Goal: Task Accomplishment & Management: Manage account settings

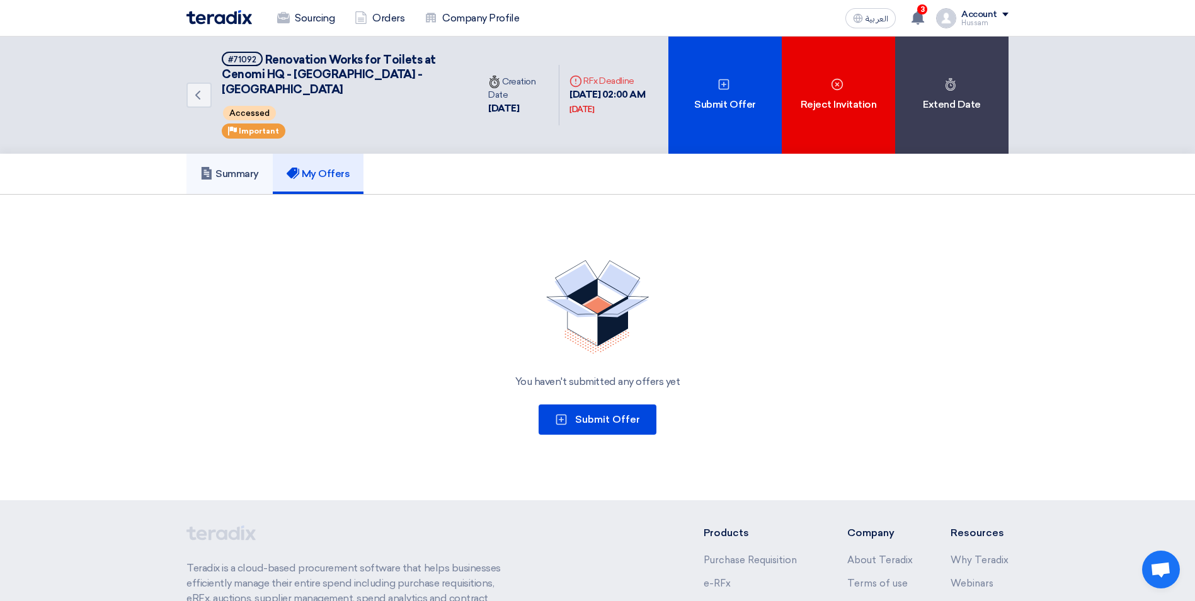
click at [214, 168] on h5 "Summary" at bounding box center [229, 174] width 59 height 13
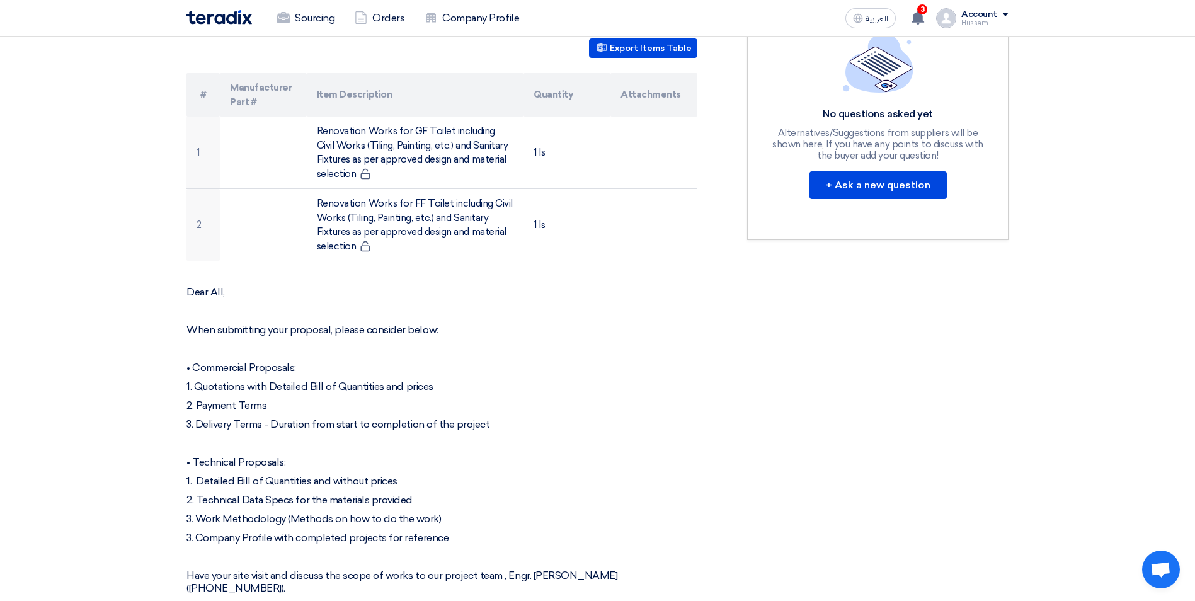
scroll to position [693, 0]
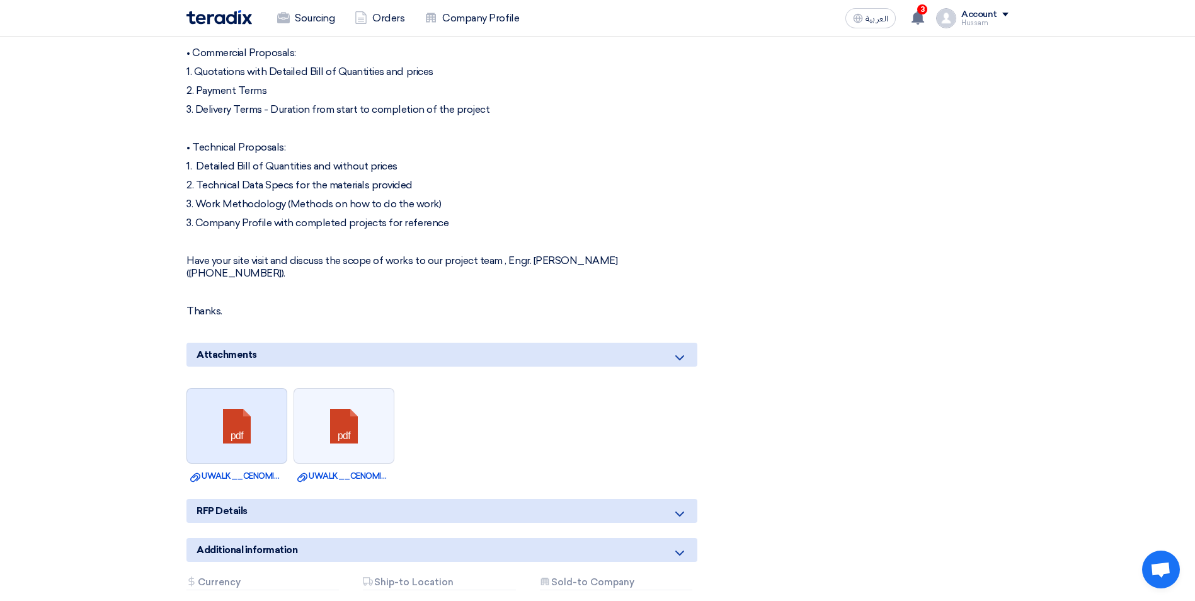
click at [212, 392] on link at bounding box center [237, 427] width 101 height 76
click at [826, 233] on div "RFx Timeline RFx Deadline Time Remaining 14 Hr : 5 Min : 4 Sec Questions Wall N…" at bounding box center [878, 117] width 280 height 1181
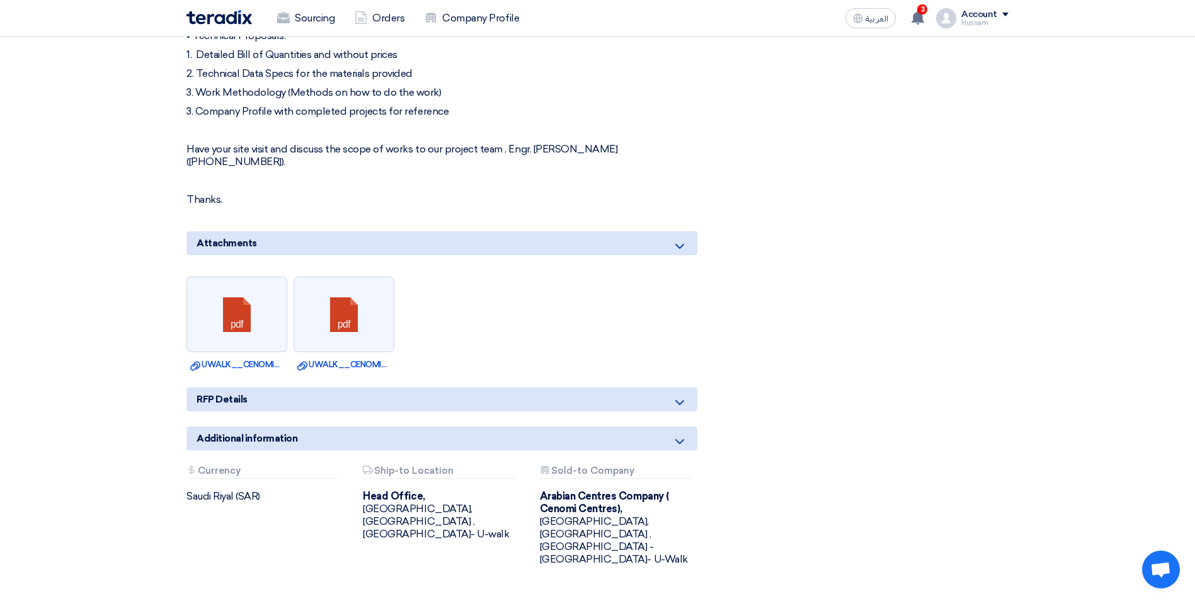
scroll to position [756, 0]
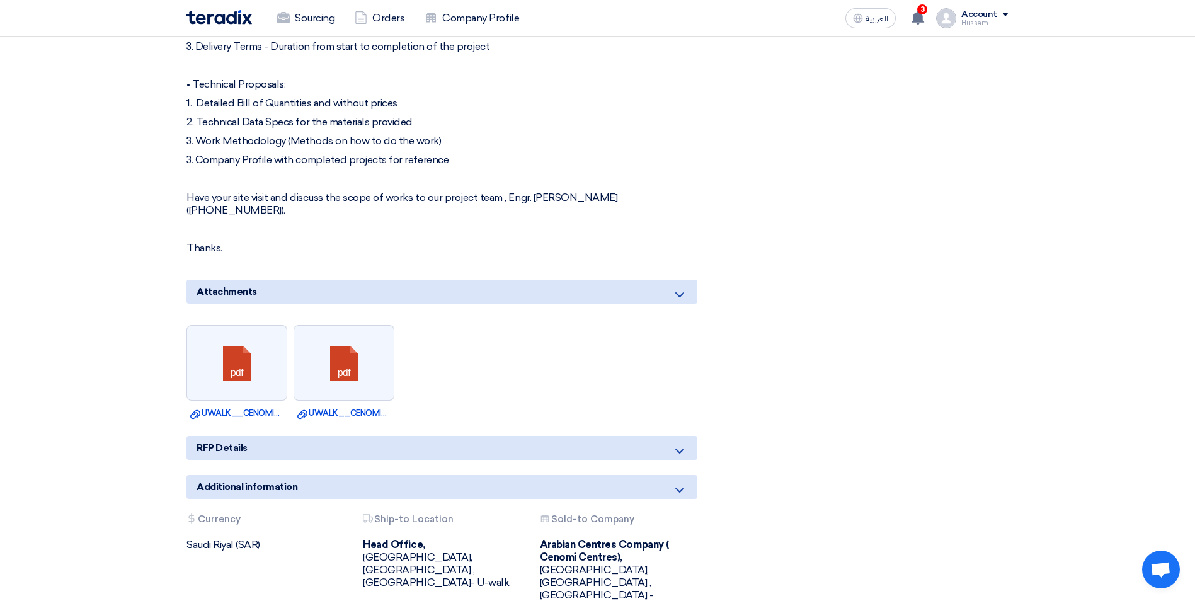
click at [451, 384] on ul "pdf Download file UWALK__CENOMI_OFFICE__SECOND_FLOOR__PWD_TOILETPLAN.pdf pdf Do…" at bounding box center [442, 372] width 511 height 107
click at [445, 319] on ul "pdf Download file UWALK__CENOMI_OFFICE__SECOND_FLOOR__PWD_TOILETPLAN.pdf pdf Do…" at bounding box center [442, 372] width 511 height 107
click at [447, 319] on ul "pdf Download file UWALK__CENOMI_OFFICE__SECOND_FLOOR__PWD_TOILETPLAN.pdf pdf Do…" at bounding box center [442, 372] width 511 height 107
click at [429, 236] on div "Renovation Works for Toilets at Cenomi HQ - U Walk - Riyadh Buyer Information D…" at bounding box center [457, 54] width 561 height 1181
click at [428, 210] on div "Dear All, When submitting your proposal, please consider below: • Commercial Pr…" at bounding box center [442, 81] width 511 height 347
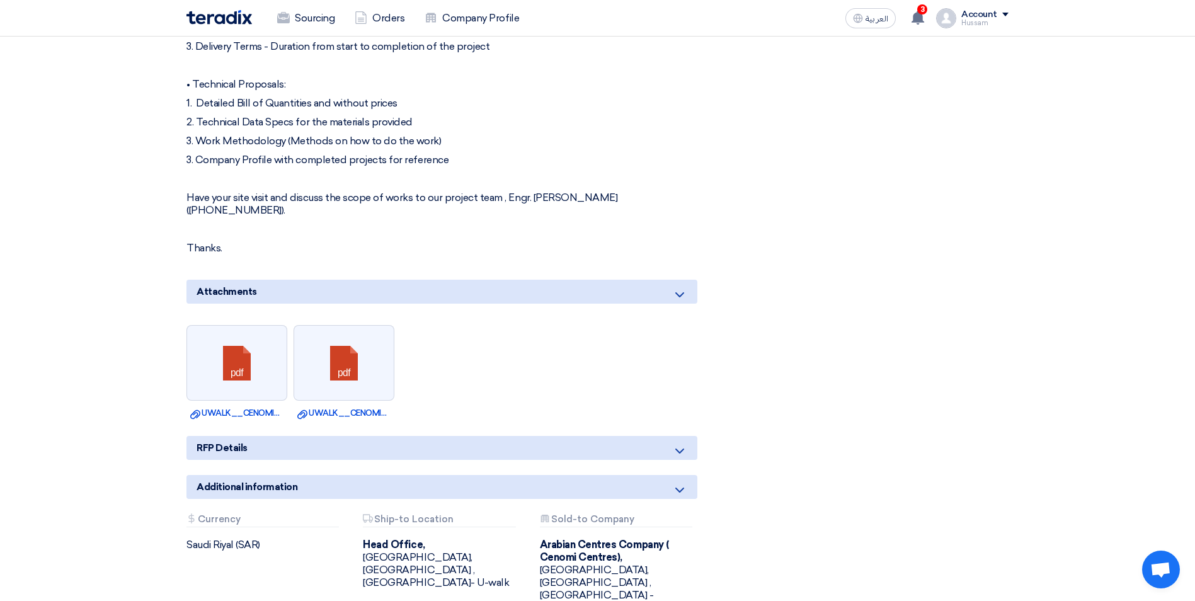
click at [445, 156] on div "Dear All, When submitting your proposal, please consider below: • Commercial Pr…" at bounding box center [442, 81] width 511 height 347
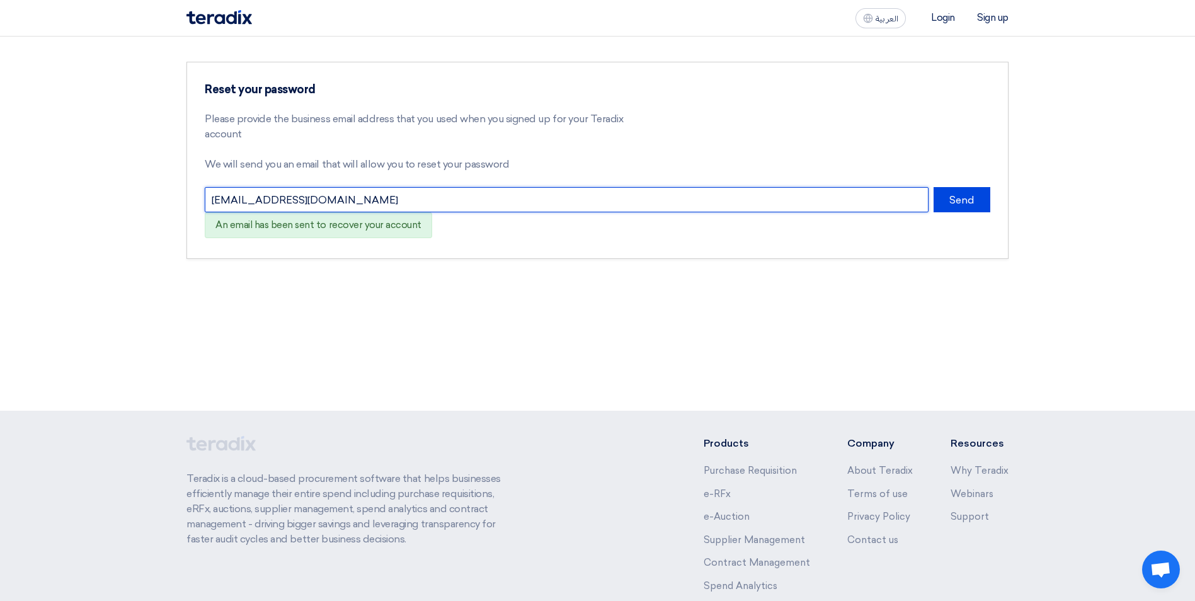
click at [661, 191] on input "[EMAIL_ADDRESS][DOMAIN_NAME]" at bounding box center [567, 199] width 724 height 25
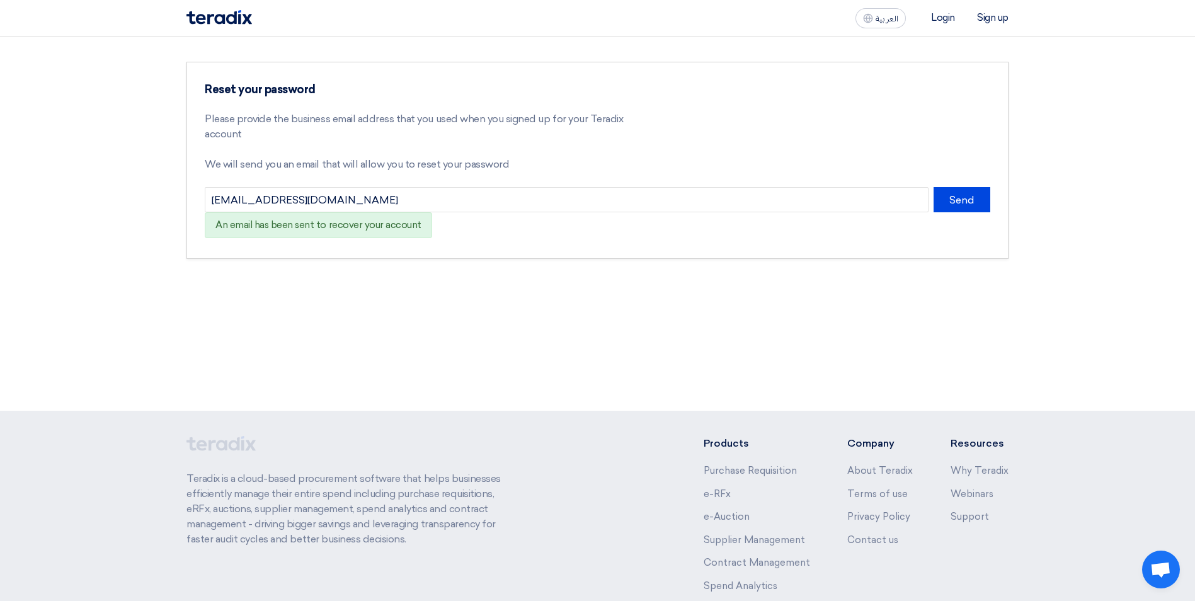
drag, startPoint x: 504, startPoint y: 316, endPoint x: 606, endPoint y: 316, distance: 102.1
click at [504, 316] on div "Reset your password Please provide the business email address that you used whe…" at bounding box center [597, 224] width 1195 height 374
click at [622, 294] on div "Reset your password Please provide the business email address that you used whe…" at bounding box center [597, 224] width 1195 height 374
click at [609, 336] on div "Reset your password Please provide the business email address that you used whe…" at bounding box center [597, 224] width 1195 height 374
click at [616, 238] on div "An email has been sent to recover your account" at bounding box center [421, 225] width 432 height 26
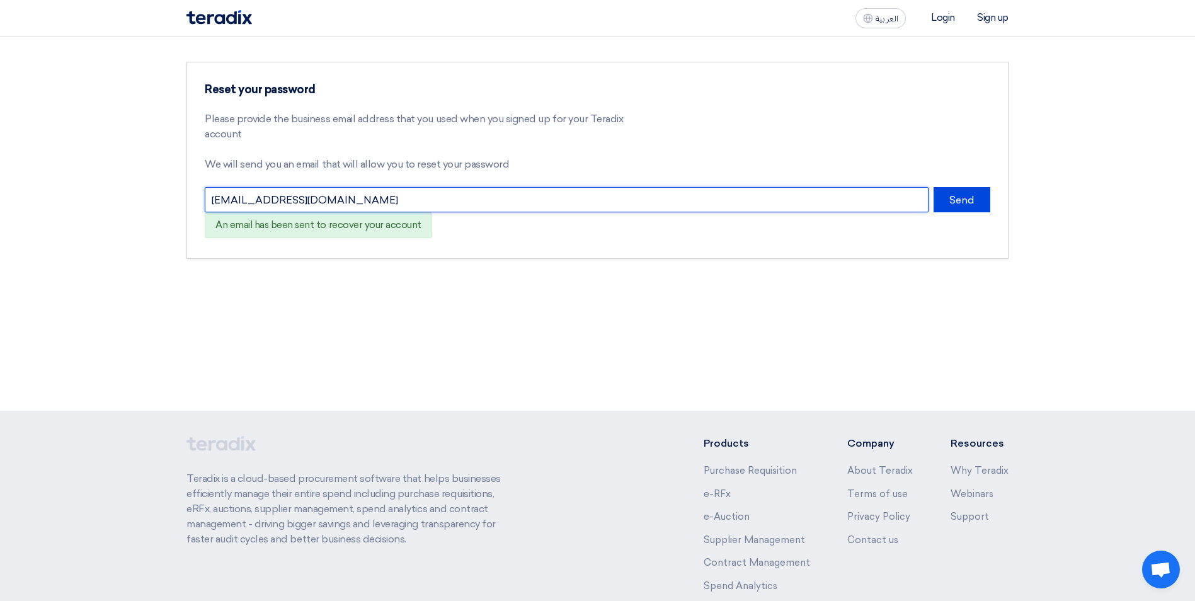
click at [616, 204] on input "[EMAIL_ADDRESS][DOMAIN_NAME]" at bounding box center [567, 199] width 724 height 25
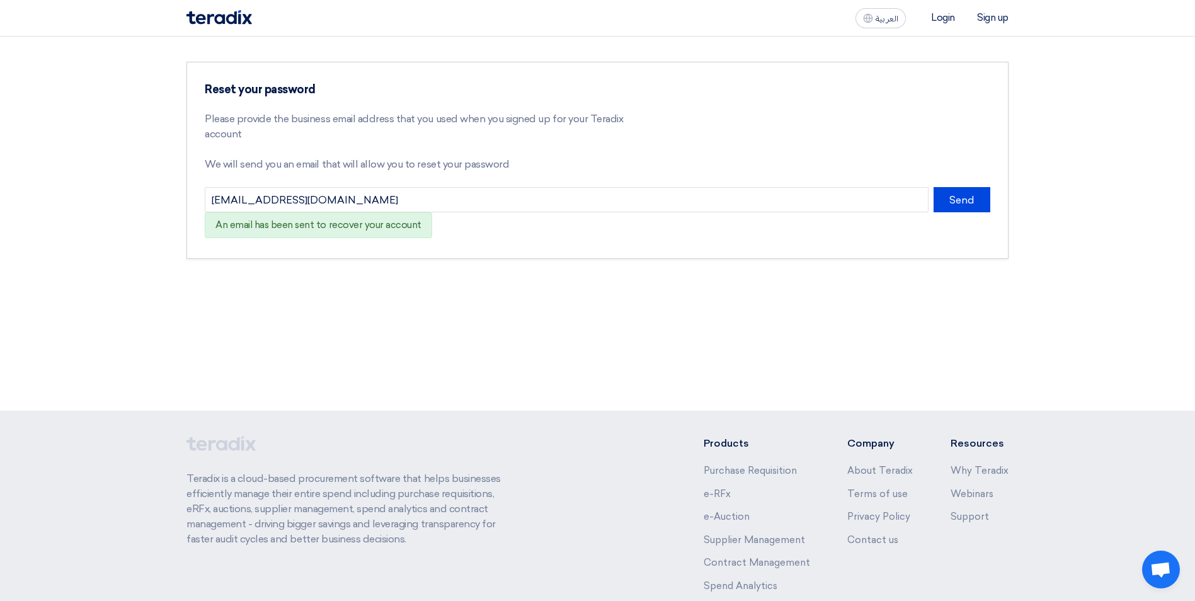
click at [606, 370] on div "Reset your password Please provide the business email address that you used whe…" at bounding box center [597, 224] width 1195 height 374
click at [594, 288] on div "Reset your password Please provide the business email address that you used whe…" at bounding box center [597, 224] width 1195 height 374
drag, startPoint x: 604, startPoint y: 382, endPoint x: 615, endPoint y: 316, distance: 67.7
click at [604, 383] on div "Reset your password Please provide the business email address that you used whe…" at bounding box center [597, 224] width 1195 height 374
click at [615, 313] on div "Reset your password Please provide the business email address that you used whe…" at bounding box center [597, 224] width 1195 height 374
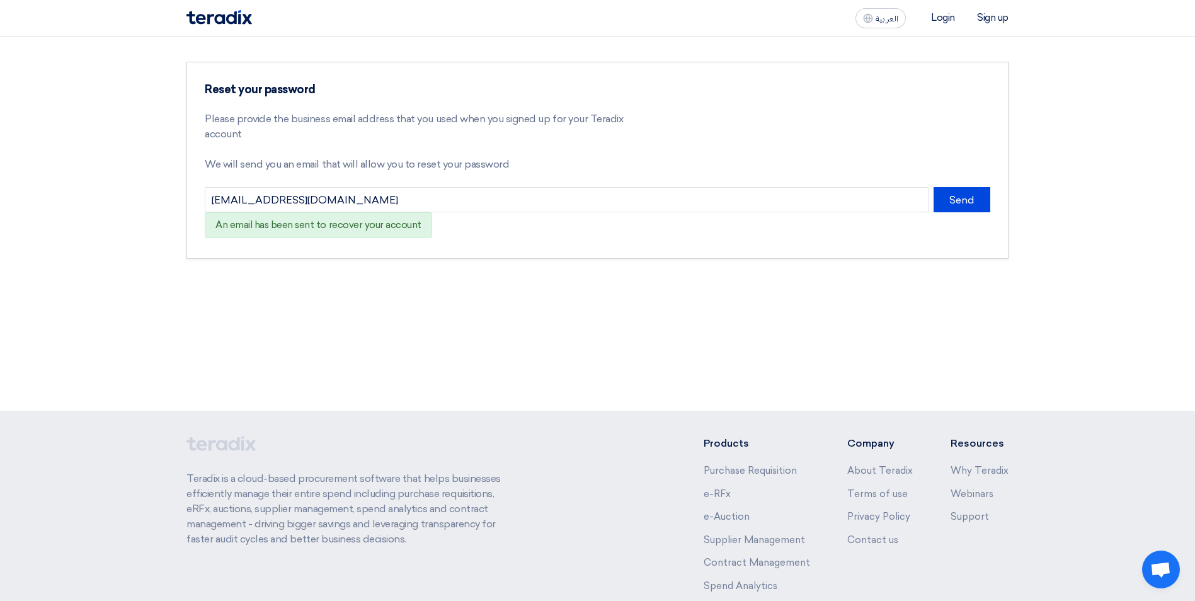
click at [617, 273] on section "Reset your password Please provide the business email address that you used whe…" at bounding box center [597, 161] width 1195 height 248
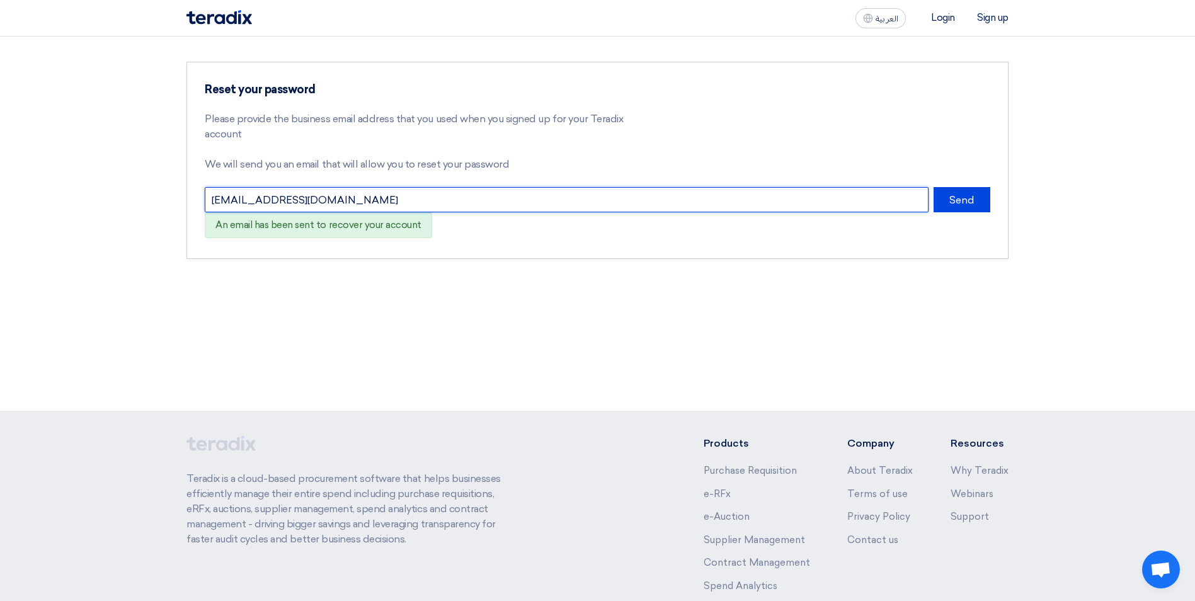
click at [618, 208] on input "[EMAIL_ADDRESS][DOMAIN_NAME]" at bounding box center [567, 199] width 724 height 25
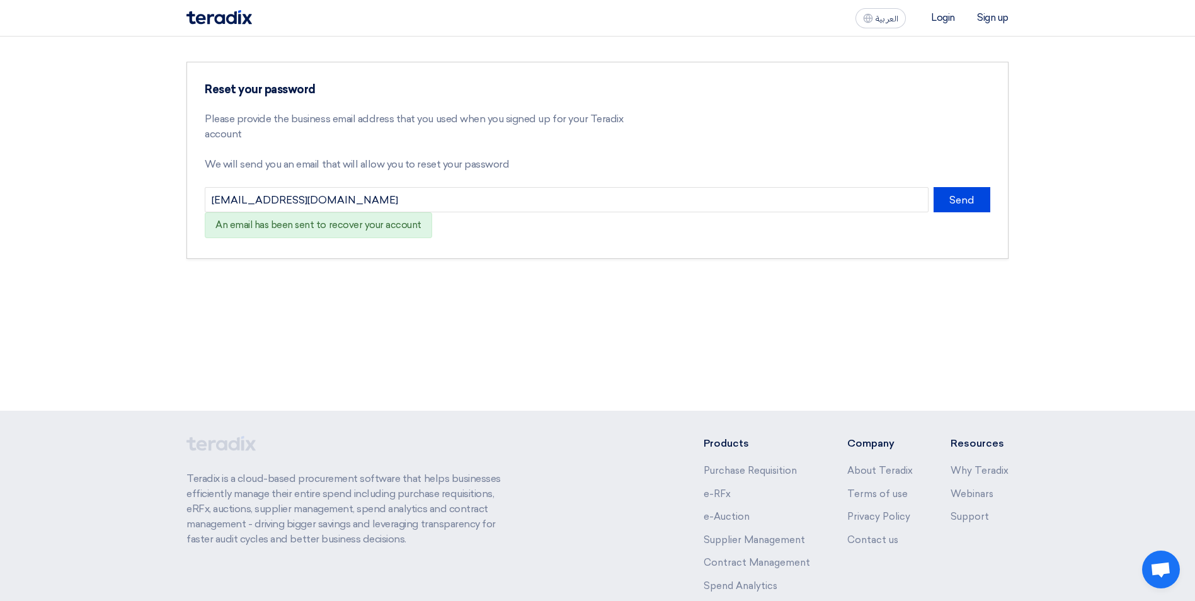
click at [623, 48] on section "Reset your password Please provide the business email address that you used whe…" at bounding box center [597, 161] width 1195 height 248
click at [592, 376] on div "Reset your password Please provide the business email address that you used whe…" at bounding box center [597, 224] width 1195 height 374
click at [593, 318] on div "Reset your password Please provide the business email address that you used whe…" at bounding box center [597, 224] width 1195 height 374
click at [602, 252] on div "Reset your password Please provide the business email address that you used whe…" at bounding box center [598, 160] width 822 height 197
click at [603, 222] on div "An email has been sent to recover your account" at bounding box center [421, 225] width 432 height 26
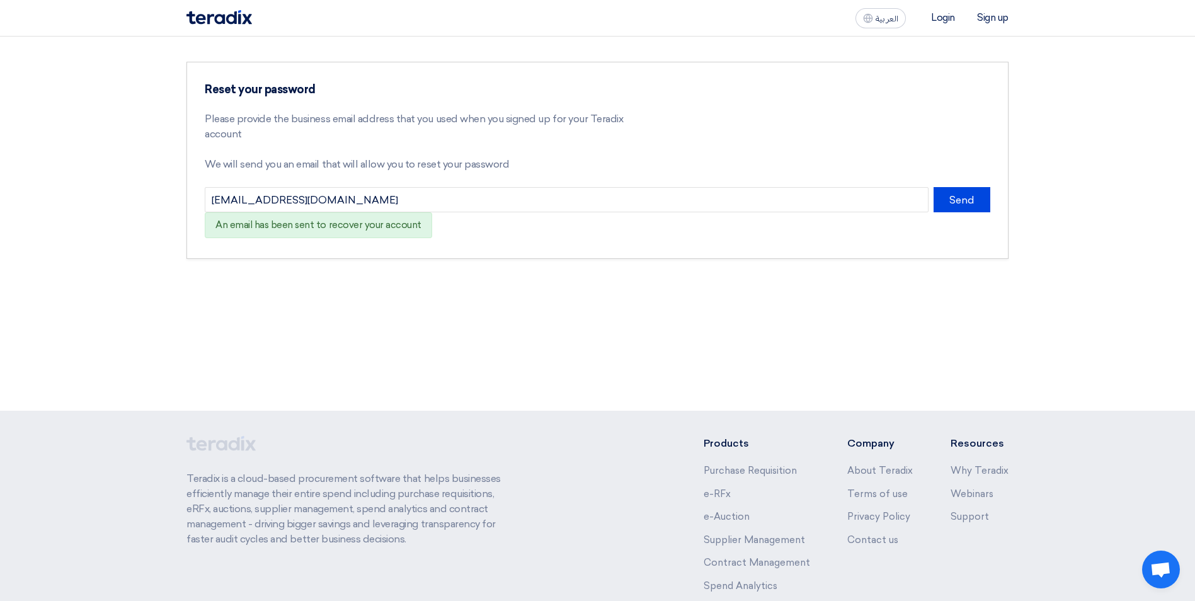
click at [616, 382] on div "Reset your password Please provide the business email address that you used whe…" at bounding box center [597, 224] width 1195 height 374
click at [617, 293] on div "Reset your password Please provide the business email address that you used whe…" at bounding box center [597, 224] width 1195 height 374
click at [619, 217] on div "An email has been sent to recover your account" at bounding box center [421, 225] width 432 height 26
click at [603, 351] on div "Reset your password Please provide the business email address that you used whe…" at bounding box center [597, 224] width 1195 height 374
click at [612, 260] on section "Reset your password Please provide the business email address that you used whe…" at bounding box center [597, 161] width 1195 height 248
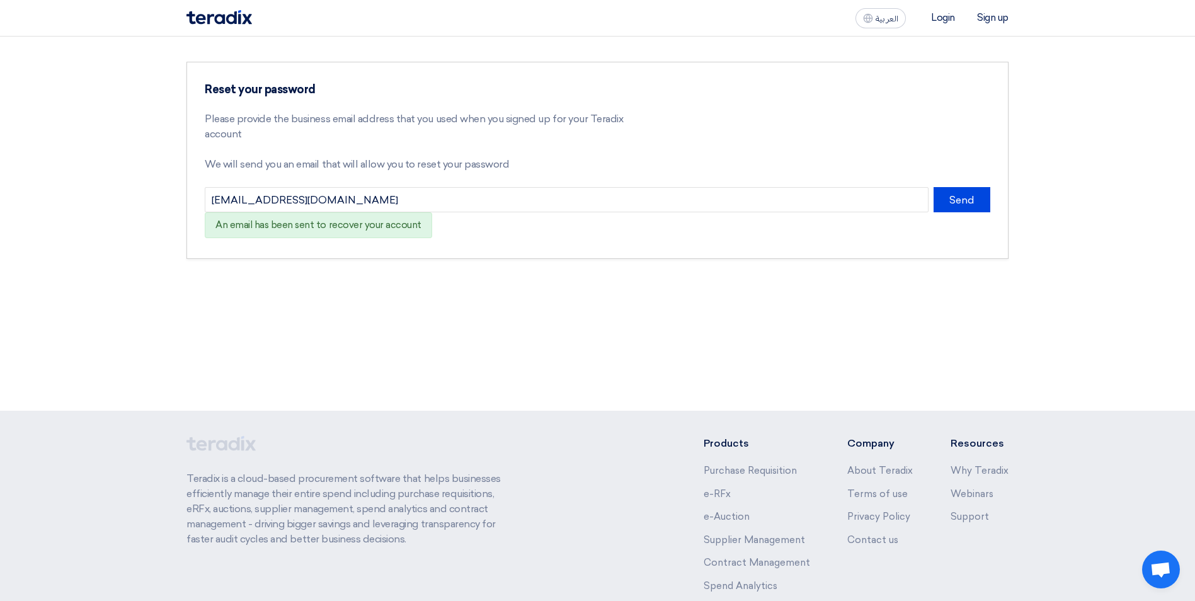
click at [608, 379] on div "Reset your password Please provide the business email address that you used whe…" at bounding box center [597, 224] width 1195 height 374
click at [602, 301] on div "Reset your password Please provide the business email address that you used whe…" at bounding box center [597, 224] width 1195 height 374
click at [609, 219] on div "An email has been sent to recover your account" at bounding box center [421, 225] width 432 height 26
click at [621, 49] on section "Reset your password Please provide the business email address that you used whe…" at bounding box center [597, 161] width 1195 height 248
click at [588, 379] on div "Reset your password Please provide the business email address that you used whe…" at bounding box center [597, 224] width 1195 height 374
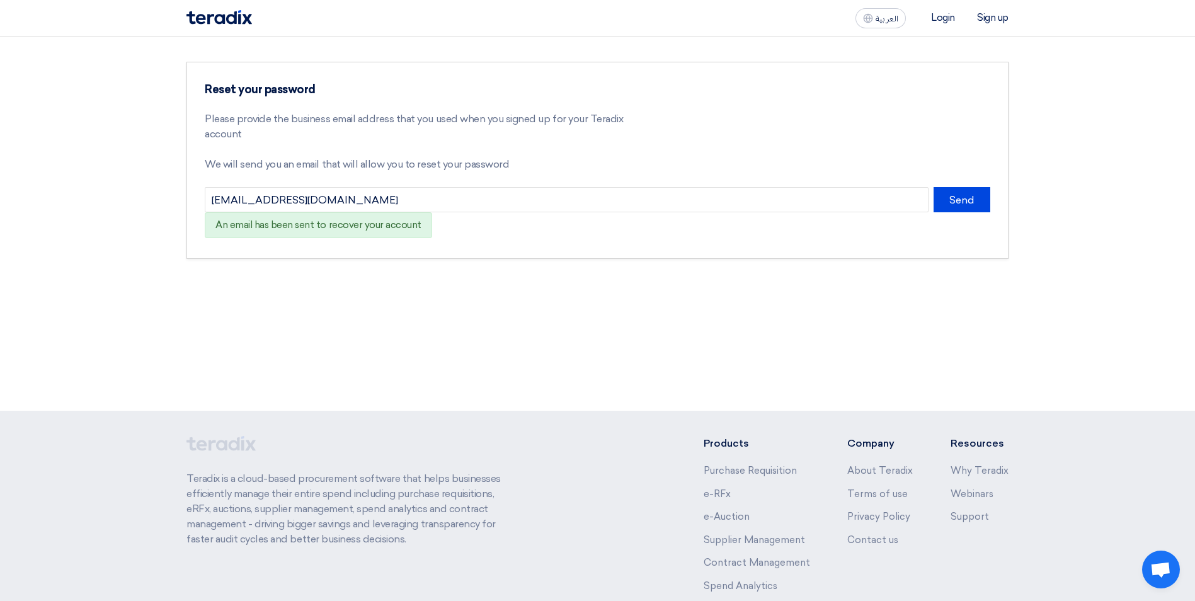
click at [593, 296] on div "Reset your password Please provide the business email address that you used whe…" at bounding box center [597, 224] width 1195 height 374
click at [595, 217] on div "An email has been sent to recover your account" at bounding box center [421, 225] width 432 height 26
click at [610, 43] on section "Reset your password Please provide the business email address that you used whe…" at bounding box center [597, 161] width 1195 height 248
drag, startPoint x: 597, startPoint y: 379, endPoint x: 598, endPoint y: 364, distance: 15.1
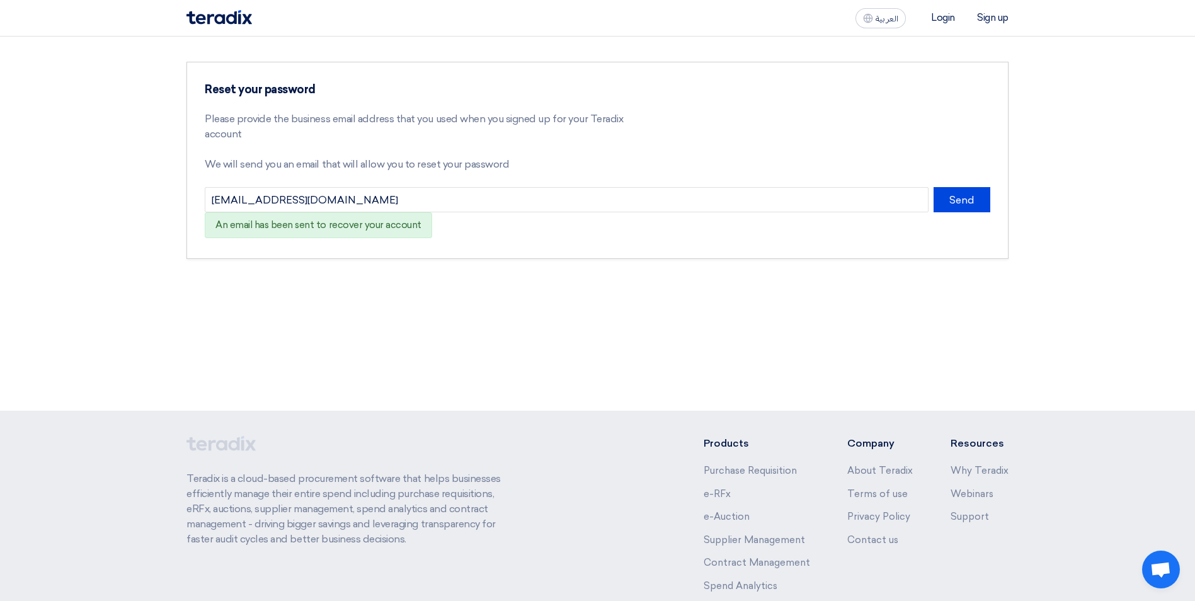
click at [596, 378] on div "Reset your password Please provide the business email address that you used whe…" at bounding box center [597, 224] width 1195 height 374
click at [605, 291] on div "Reset your password Please provide the business email address that you used whe…" at bounding box center [597, 224] width 1195 height 374
click at [607, 225] on div "An email has been sent to recover your account" at bounding box center [421, 225] width 432 height 26
click at [602, 44] on section "Reset your password Please provide the business email address that you used whe…" at bounding box center [597, 161] width 1195 height 248
click at [609, 72] on div "Reset your password Please provide the business email address that you used whe…" at bounding box center [598, 160] width 822 height 197
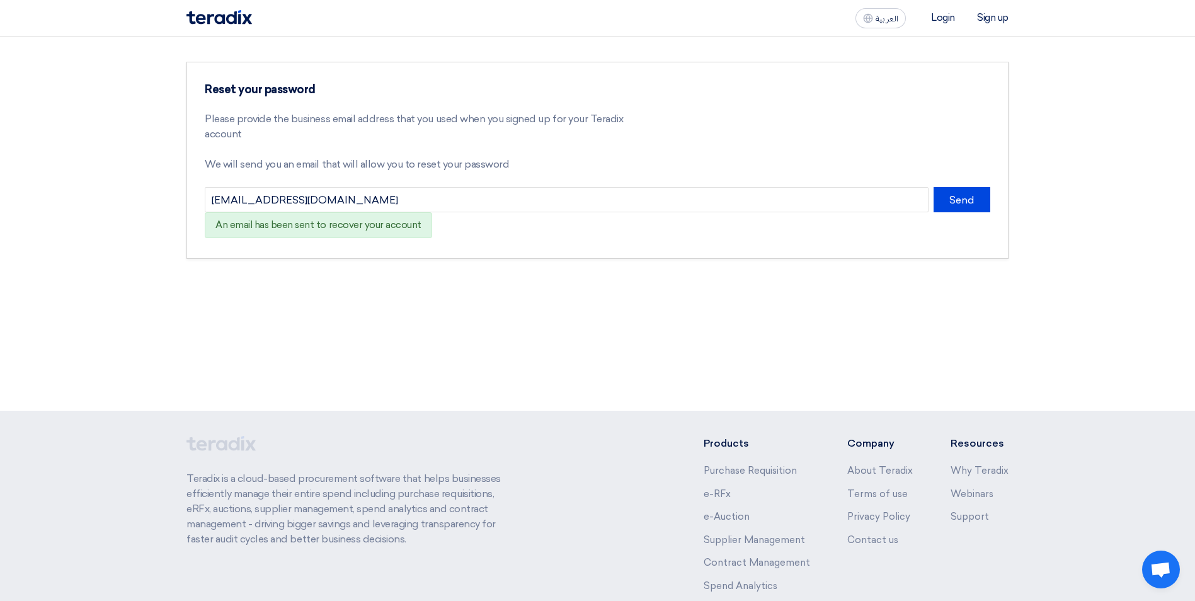
click at [611, 100] on div "Reset your password Please provide the business email address that you used whe…" at bounding box center [421, 135] width 432 height 105
click at [592, 71] on div "Reset your password Please provide the business email address that you used whe…" at bounding box center [598, 160] width 822 height 197
click at [596, 102] on div "Reset your password Please provide the business email address that you used whe…" at bounding box center [421, 135] width 432 height 105
click at [598, 70] on div "Reset your password Please provide the business email address that you used whe…" at bounding box center [598, 160] width 822 height 197
click at [594, 98] on div "Reset your password Please provide the business email address that you used whe…" at bounding box center [421, 135] width 432 height 105
